Goal: Task Accomplishment & Management: Complete application form

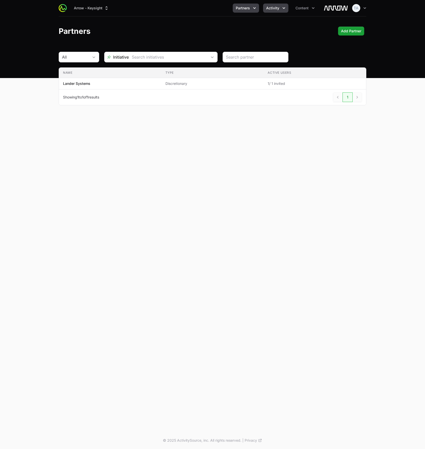
click at [267, 8] on span "Activity" at bounding box center [272, 8] width 13 height 5
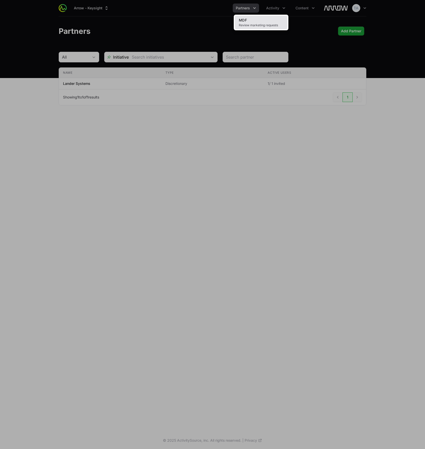
click at [263, 20] on link "MDF Review marketing requests" at bounding box center [261, 23] width 53 height 14
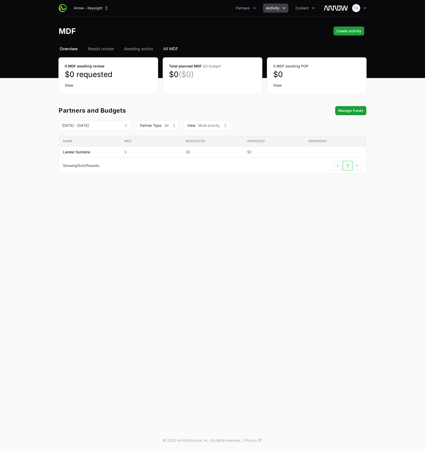
click at [174, 49] on span "All MDF" at bounding box center [170, 49] width 15 height 6
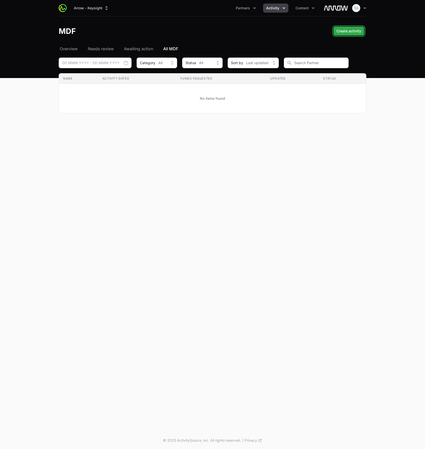
click at [348, 33] on span "Create activity" at bounding box center [348, 31] width 25 height 6
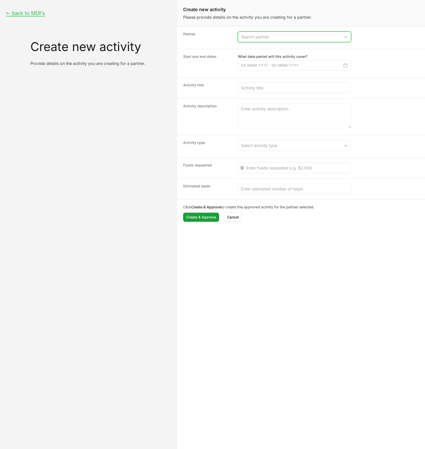
click at [289, 35] on input "Create activity form" at bounding box center [289, 37] width 103 height 10
click at [287, 44] on li "Lander Systems" at bounding box center [294, 48] width 112 height 10
type input "Lander Systems"
click at [284, 65] on input "Create activity form" at bounding box center [294, 65] width 113 height 11
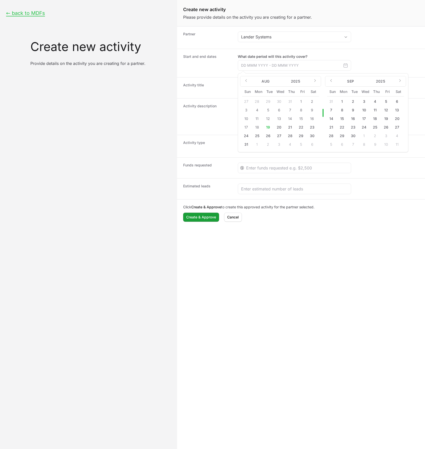
drag, startPoint x: 338, startPoint y: 128, endPoint x: 340, endPoint y: 128, distance: 2.8
click at [338, 128] on button "22" at bounding box center [342, 127] width 8 height 8
click at [387, 127] on button "26" at bounding box center [386, 127] width 8 height 8
type input "[DATE] - [DATE]"
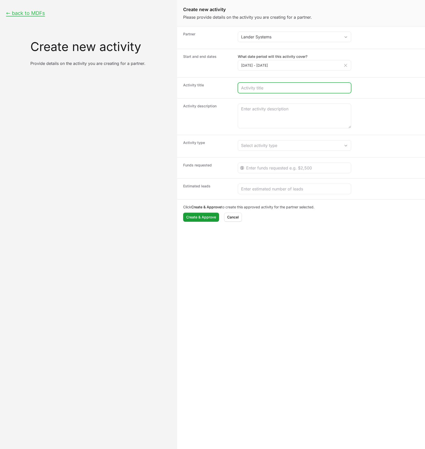
click at [305, 88] on input "Create activity form" at bounding box center [294, 88] width 107 height 6
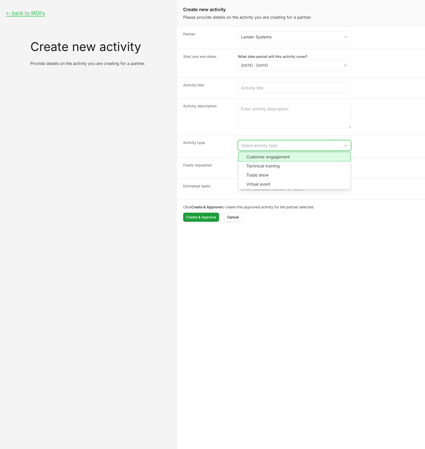
click at [291, 143] on div "Select activity type" at bounding box center [291, 146] width 100 height 6
click at [292, 160] on li "Customer engagement" at bounding box center [294, 157] width 112 height 10
click at [311, 148] on div "Customer engagement" at bounding box center [291, 146] width 100 height 6
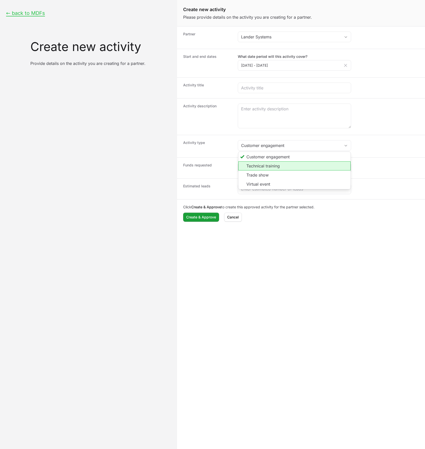
click at [304, 170] on li "Technical training" at bounding box center [294, 165] width 112 height 9
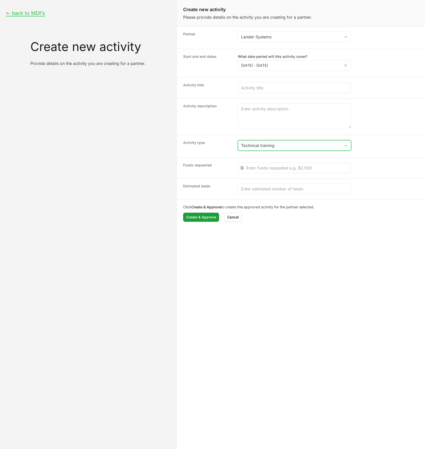
click at [324, 142] on button "Technical training" at bounding box center [294, 146] width 113 height 10
click at [314, 180] on li "Virtual event" at bounding box center [294, 185] width 112 height 10
click at [321, 144] on div "Virtual event" at bounding box center [291, 146] width 100 height 6
click at [301, 173] on li "Trade show" at bounding box center [294, 175] width 112 height 9
drag, startPoint x: 388, startPoint y: 152, endPoint x: 385, endPoint y: 147, distance: 6.2
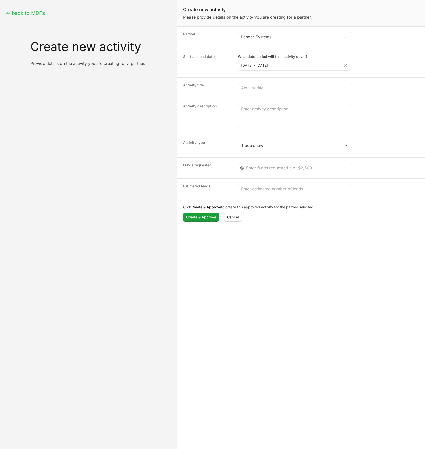
click at [388, 152] on div "Activity type Trade show" at bounding box center [301, 146] width 248 height 22
click at [271, 112] on textarea "Create activity form" at bounding box center [294, 116] width 113 height 24
paste textarea "Lander Systems will represent our security solutions at CyberSec Europe Expo 20…"
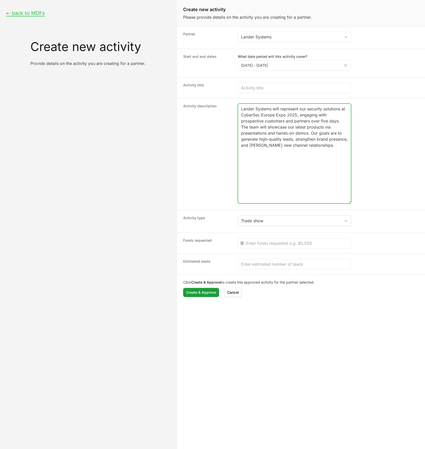
drag, startPoint x: 350, startPoint y: 126, endPoint x: 353, endPoint y: 200, distance: 73.6
click at [353, 200] on dd "Lander Systems will represent our security solutions at CyberSec Europe Expo 20…" at bounding box center [328, 155] width 181 height 102
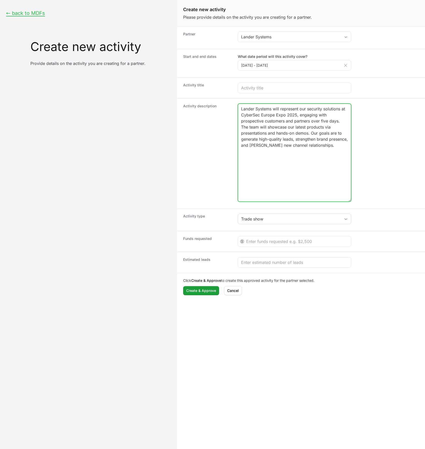
drag, startPoint x: 272, startPoint y: 108, endPoint x: 228, endPoint y: 103, distance: 44.3
click at [228, 103] on div "Activity description Lander Systems will represent our security solutions at Cy…" at bounding box center [301, 153] width 248 height 110
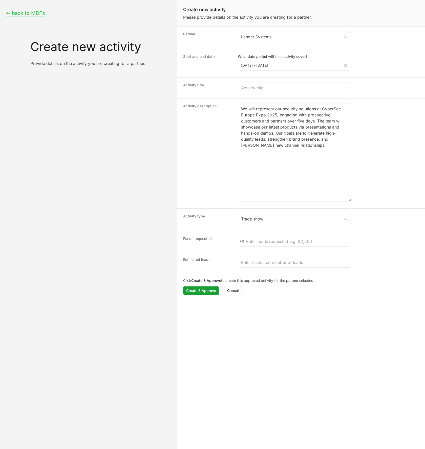
click at [219, 129] on dt "Activity description" at bounding box center [207, 154] width 49 height 100
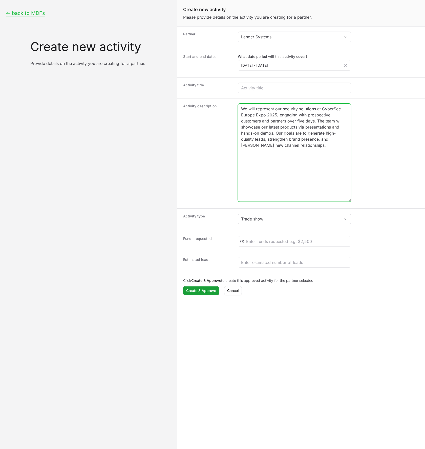
click at [265, 127] on textarea "We will represent our security solutions at CyberSec Europe Expo 2025, engaging…" at bounding box center [294, 153] width 113 height 98
drag, startPoint x: 265, startPoint y: 127, endPoint x: 285, endPoint y: 136, distance: 22.5
click at [265, 127] on textarea "We will represent our security solutions at CyberSec Europe Expo 2025, engaging…" at bounding box center [294, 153] width 113 height 98
type textarea "We will represent our security solutions at CyberSec Europe Expo 2025, engaging…"
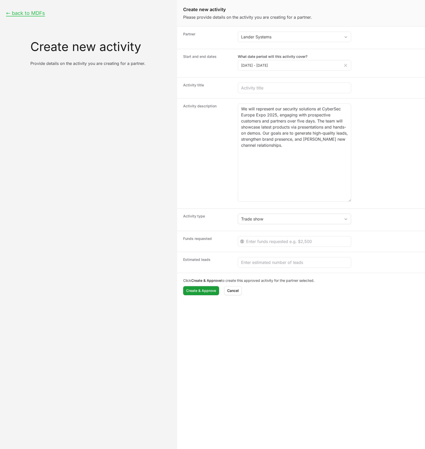
click at [147, 126] on div "← back to MDFs Create new activity Provide details on the activity you are crea…" at bounding box center [88, 224] width 177 height 449
click at [245, 88] on input "Create activity form" at bounding box center [294, 88] width 107 height 6
paste input "CyberSec [GEOGRAPHIC_DATA] Expo 2025"
type input "CyberSec [GEOGRAPHIC_DATA] Expo 2025"
click at [227, 89] on dt "Activity title" at bounding box center [207, 88] width 49 height 11
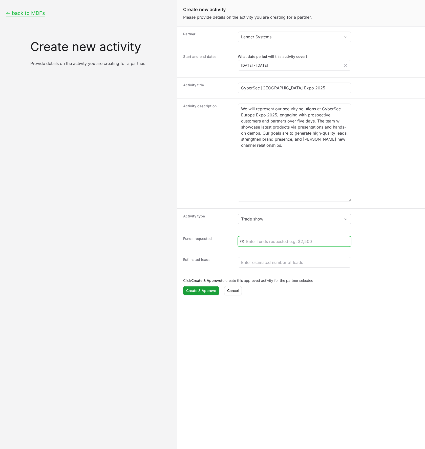
click at [263, 242] on input "Create activity form" at bounding box center [297, 242] width 102 height 6
type input "2500"
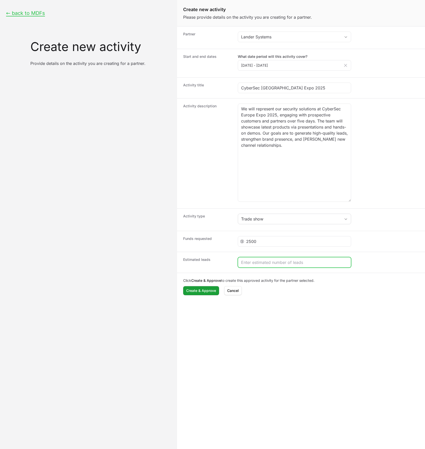
click at [285, 262] on input "Create activity form" at bounding box center [294, 263] width 107 height 6
type input "120"
click at [208, 292] on span "Create & Approve" at bounding box center [201, 291] width 30 height 6
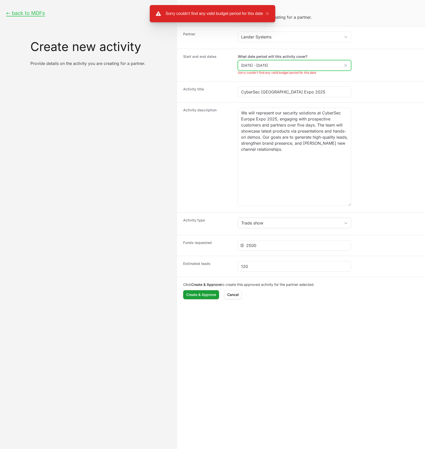
click at [303, 66] on input "[DATE] - [DATE]" at bounding box center [294, 65] width 113 height 11
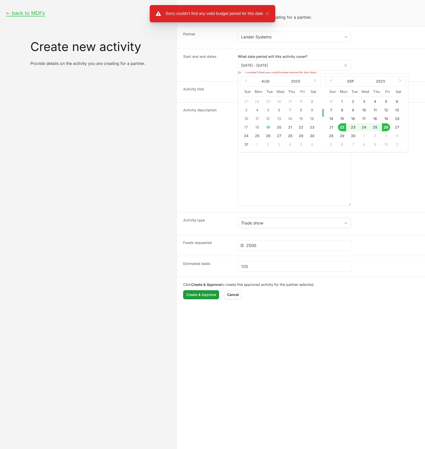
drag, startPoint x: 346, startPoint y: 120, endPoint x: 352, endPoint y: 119, distance: 6.0
click at [346, 120] on div "15" at bounding box center [343, 119] width 11 height 8
click at [353, 119] on button "16" at bounding box center [353, 119] width 8 height 8
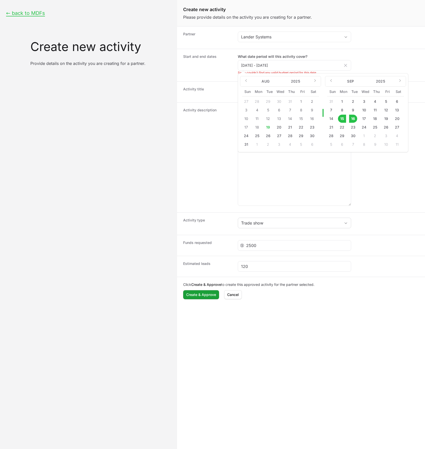
click at [344, 118] on button "15" at bounding box center [342, 119] width 8 height 8
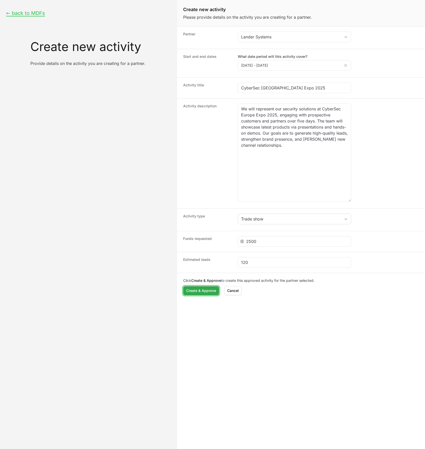
click at [200, 290] on span "Create & Approve" at bounding box center [201, 291] width 30 height 6
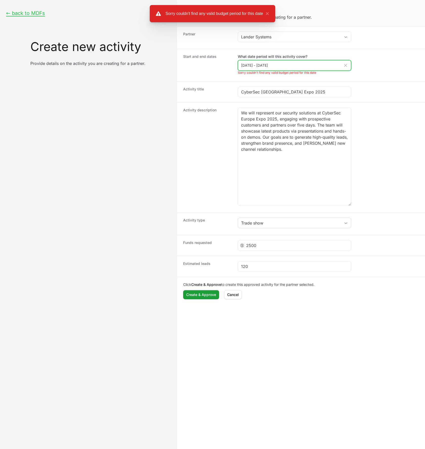
click at [308, 62] on input "[DATE] - [DATE]" at bounding box center [294, 65] width 113 height 11
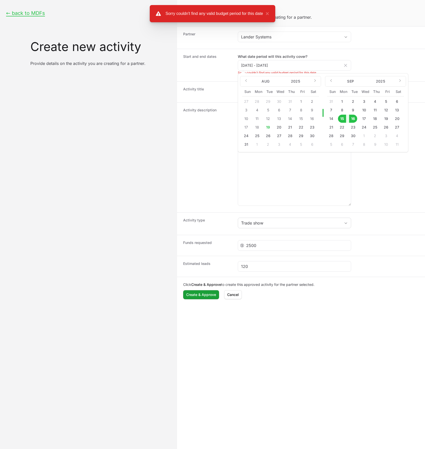
click at [275, 127] on button "20" at bounding box center [279, 127] width 8 height 8
click at [310, 129] on button "23" at bounding box center [312, 127] width 8 height 8
type input "[DATE] - [DATE]"
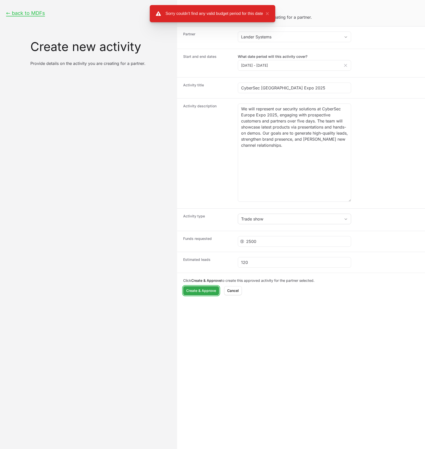
click at [208, 290] on span "Create & Approve" at bounding box center [201, 291] width 30 height 6
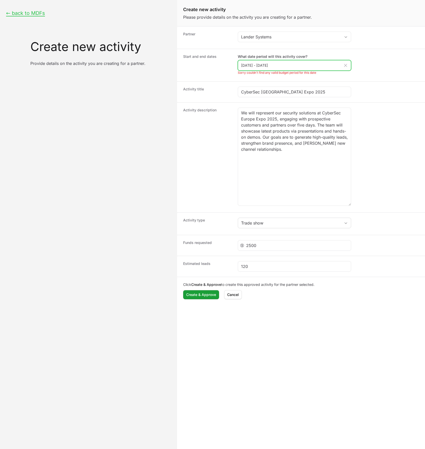
click at [327, 65] on input "[DATE] - [DATE]" at bounding box center [294, 65] width 113 height 11
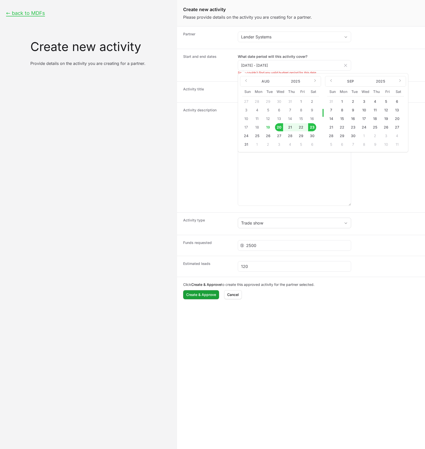
click at [373, 64] on dd "What date period will this activity cover? [DATE] - [DATE] Aug [DATE] Feb Mar A…" at bounding box center [328, 65] width 181 height 22
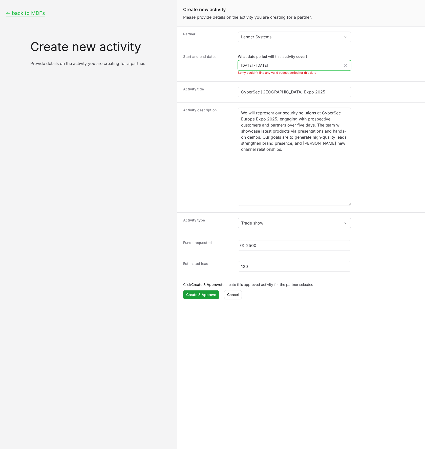
click at [293, 64] on input "[DATE] - [DATE]" at bounding box center [294, 65] width 113 height 11
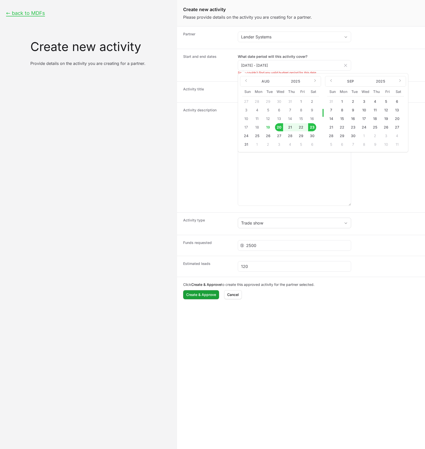
click at [359, 63] on dd "What date period will this activity cover? [DATE] - [DATE] Aug [DATE] Feb Mar A…" at bounding box center [328, 65] width 181 height 22
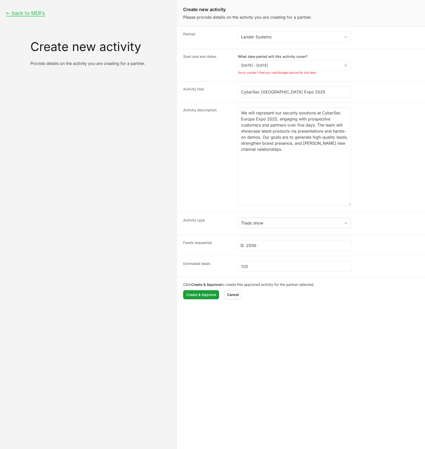
click at [345, 64] on icon "Create activity form" at bounding box center [345, 65] width 5 height 5
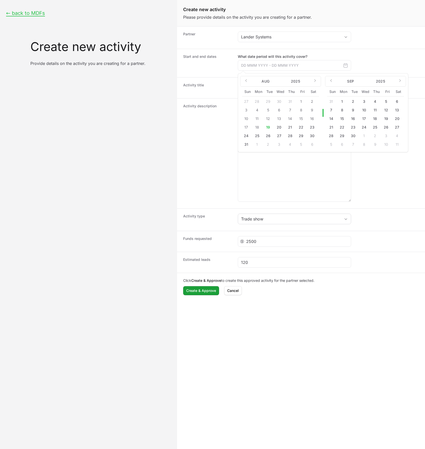
click at [183, 50] on div "Start and end dates What date period will this activity cover? [DATE] Jan Feb M…" at bounding box center [301, 63] width 248 height 29
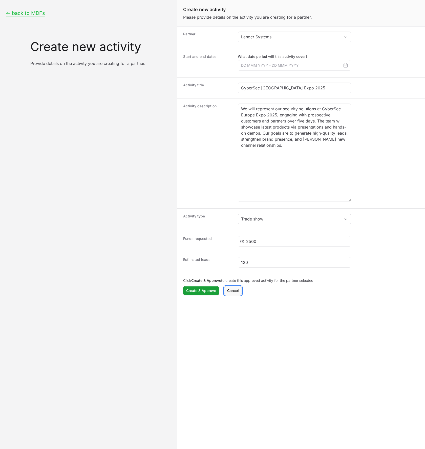
click at [231, 294] on button "Cancel" at bounding box center [233, 290] width 18 height 9
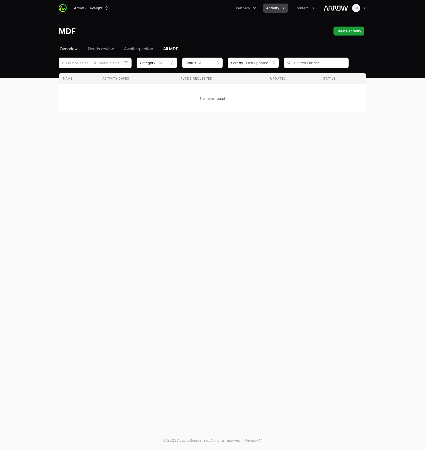
click at [68, 47] on span "Overview" at bounding box center [69, 49] width 18 height 6
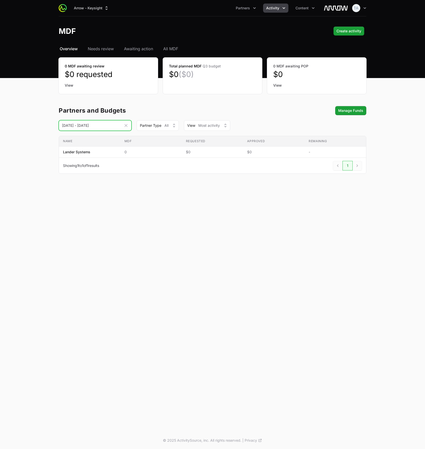
click at [112, 125] on input "[DATE] - [DATE]" at bounding box center [95, 125] width 73 height 11
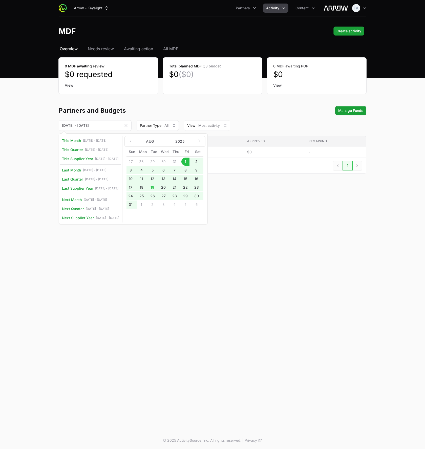
click at [124, 125] on icon "Date range picker" at bounding box center [125, 125] width 5 height 5
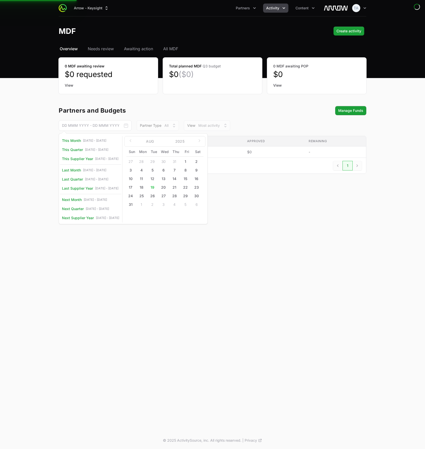
click at [105, 125] on div "This Month [DATE] - [DATE] This Quarter [DATE] - [DATE] This Supplier Year [DAT…" at bounding box center [95, 125] width 73 height 7
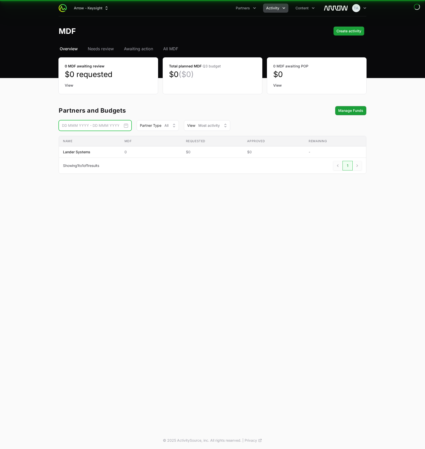
drag, startPoint x: 103, startPoint y: 124, endPoint x: 101, endPoint y: 125, distance: 2.6
click at [103, 124] on div "This Month [DATE] - [DATE] This Quarter [DATE] - [DATE] This Supplier Year [DAT…" at bounding box center [95, 125] width 73 height 7
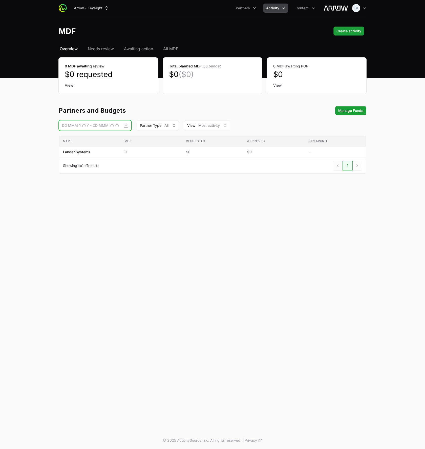
click at [96, 125] on input "Date range picker" at bounding box center [95, 125] width 73 height 11
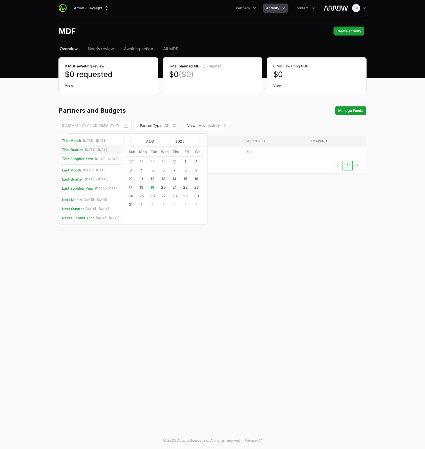
click at [91, 150] on span "[DATE] - [DATE]" at bounding box center [96, 150] width 23 height 4
type input "[DATE] - [DATE]"
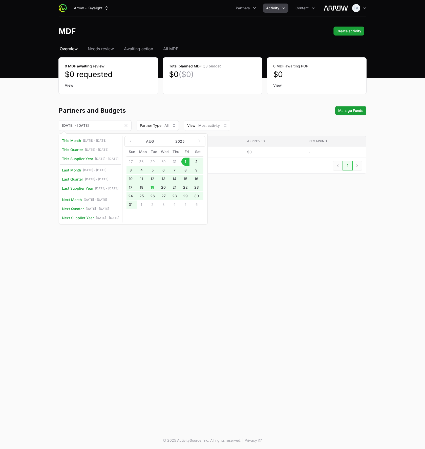
click at [234, 111] on div "Partners and Budgets Manage Funds" at bounding box center [212, 110] width 307 height 9
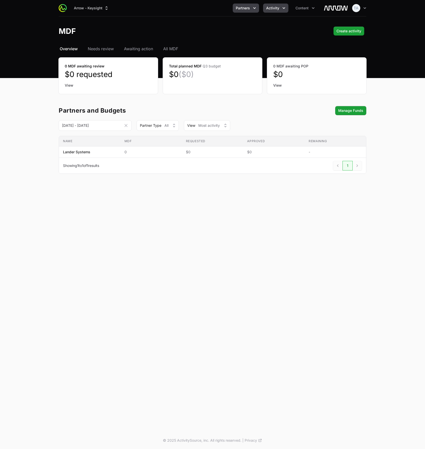
click at [234, 7] on button "Partners" at bounding box center [245, 8] width 26 height 9
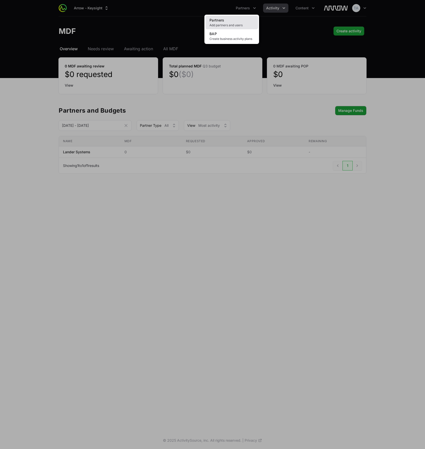
click at [229, 27] on span "Add partners and users" at bounding box center [231, 25] width 44 height 4
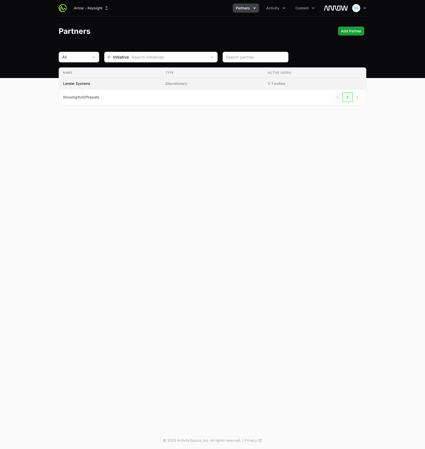
click at [126, 83] on span "Lander Systems" at bounding box center [110, 83] width 94 height 5
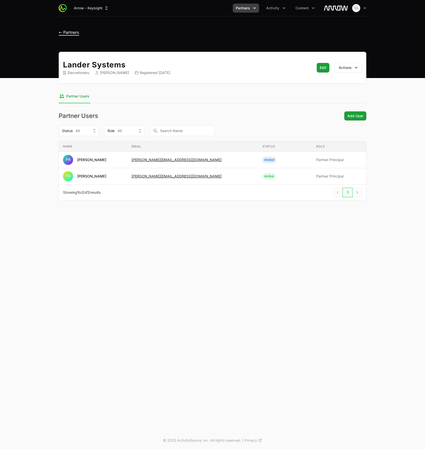
click at [65, 32] on span "← Partners" at bounding box center [69, 32] width 20 height 5
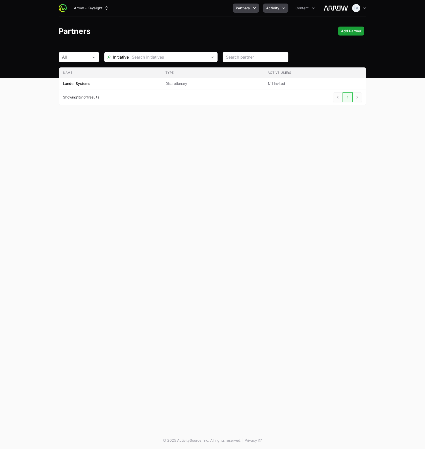
click at [275, 12] on button "Activity" at bounding box center [275, 8] width 25 height 9
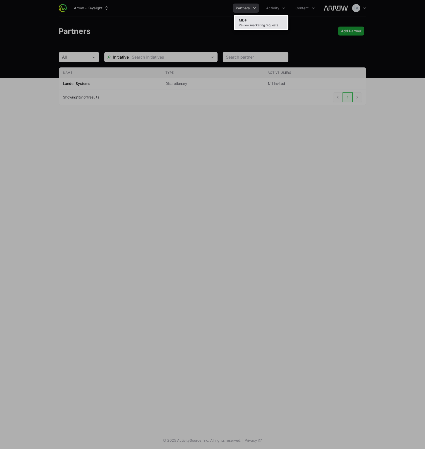
click at [253, 21] on link "MDF Review marketing requests" at bounding box center [261, 23] width 53 height 14
click at [360, 133] on div "Activity menu" at bounding box center [212, 224] width 425 height 449
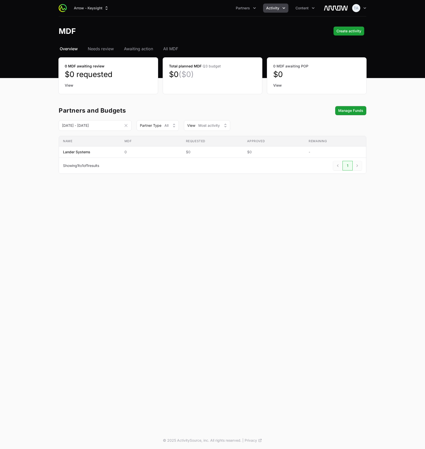
click at [392, 123] on main "Select a tab Overview Needs review Awaiting action All MDF Overview Needs revie…" at bounding box center [212, 116] width 425 height 140
